Goal: Task Accomplishment & Management: Use online tool/utility

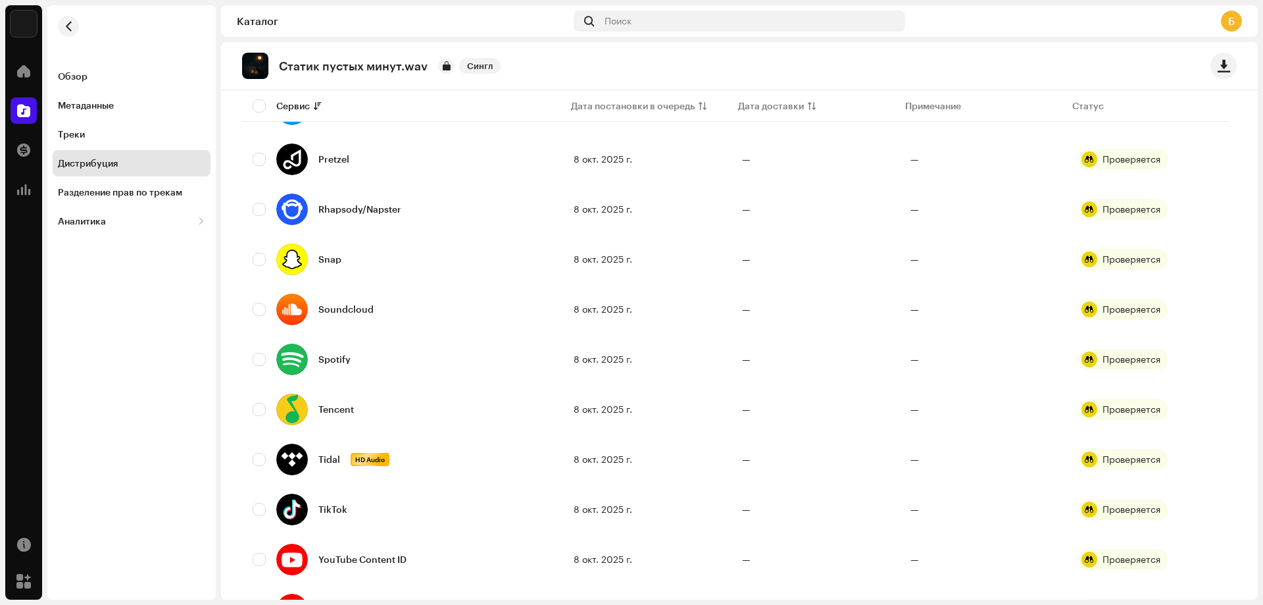
scroll to position [1136, 0]
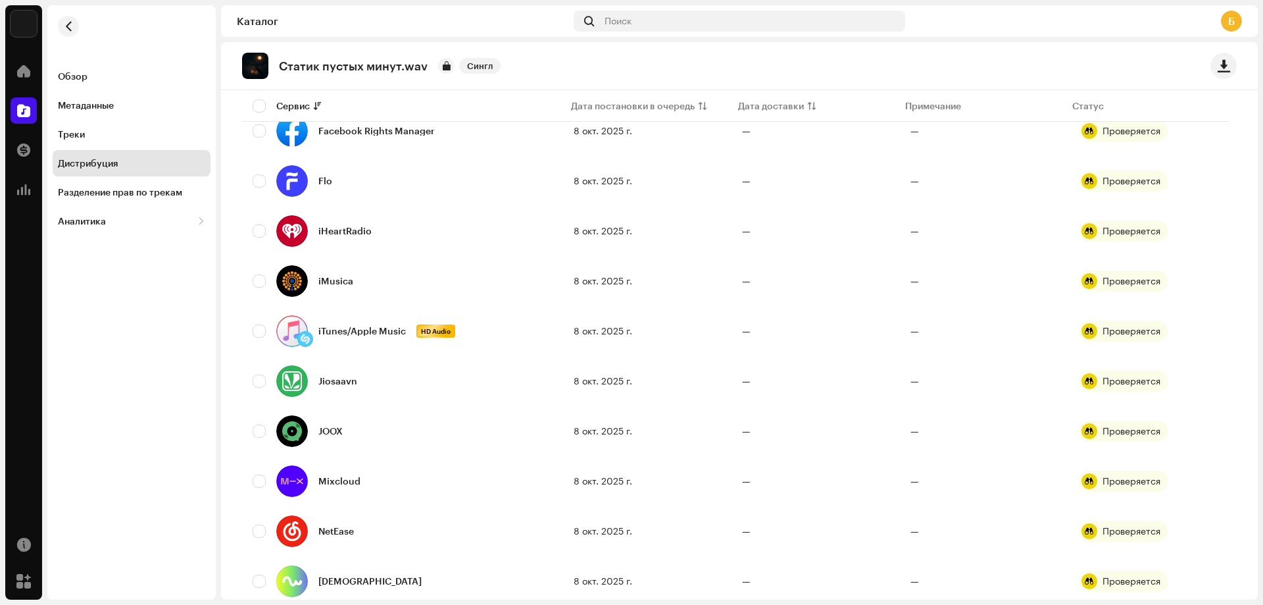
drag, startPoint x: 1262, startPoint y: 400, endPoint x: 1243, endPoint y: -30, distance: 430.0
click at [1243, 0] on html "SOYNOV Домой Каталог Транзакции Аналитика Ресурсы Маркетплейс Обзор Метаданные …" at bounding box center [631, 302] width 1263 height 605
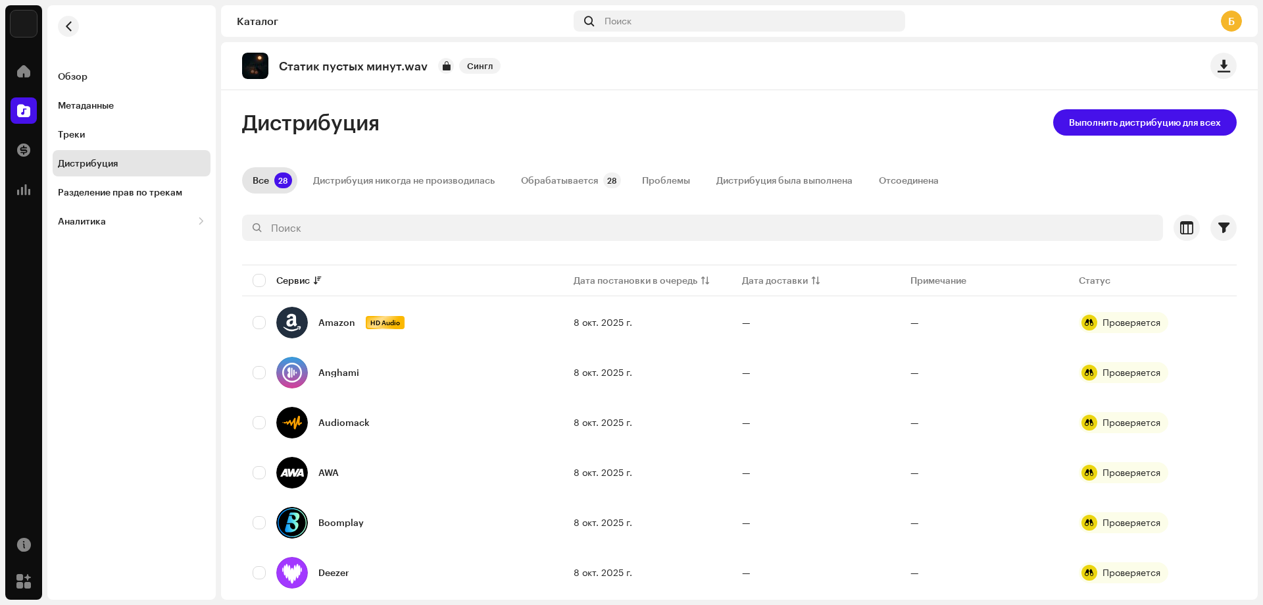
scroll to position [0, 0]
